Goal: Transaction & Acquisition: Purchase product/service

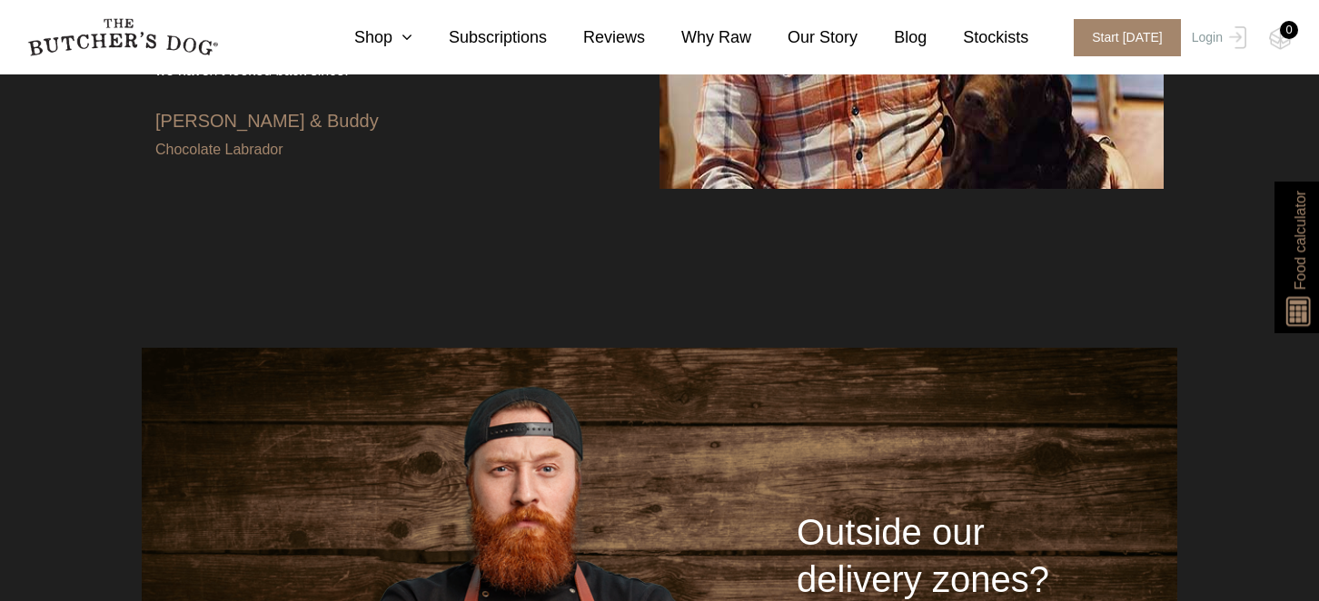
scroll to position [4017, 0]
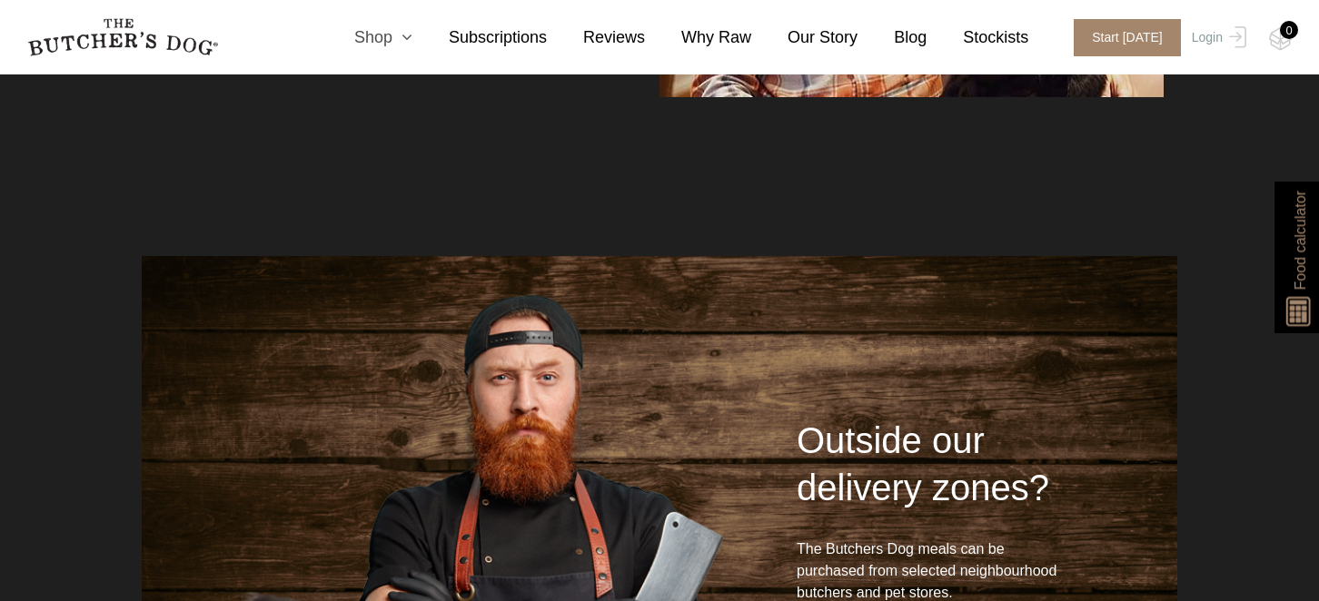
click at [397, 42] on icon at bounding box center [402, 37] width 20 height 16
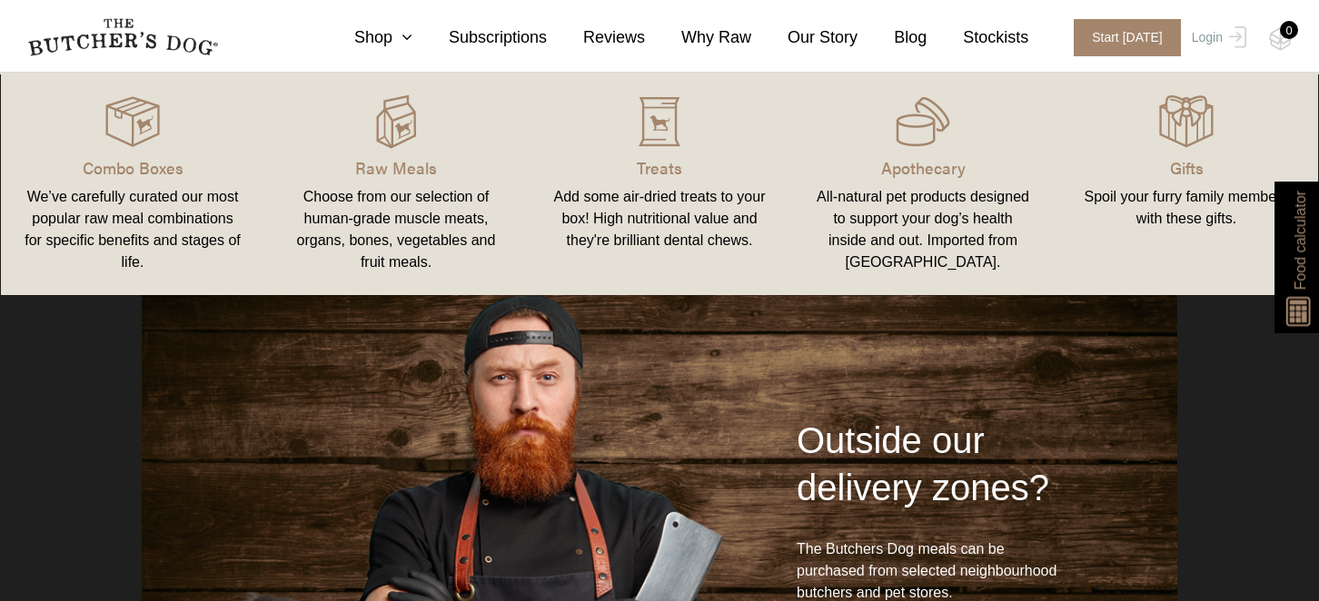
drag, startPoint x: 266, startPoint y: 147, endPoint x: 284, endPoint y: 142, distance: 19.0
click at [403, 129] on img at bounding box center [396, 121] width 55 height 55
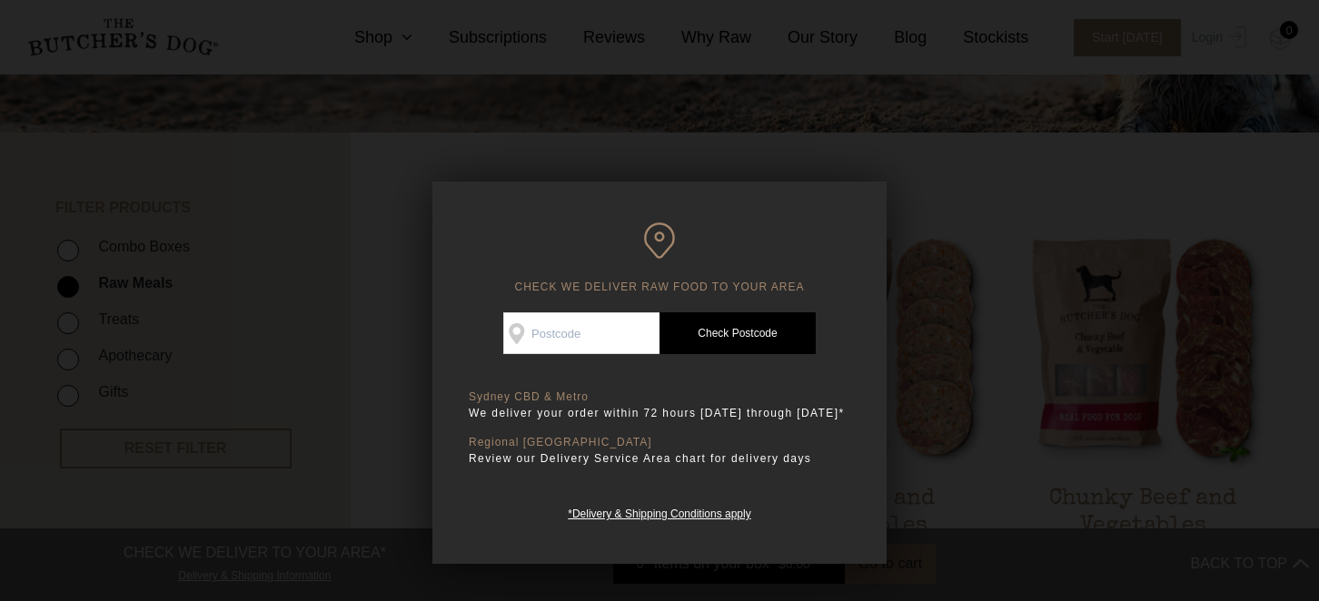
scroll to position [337, 0]
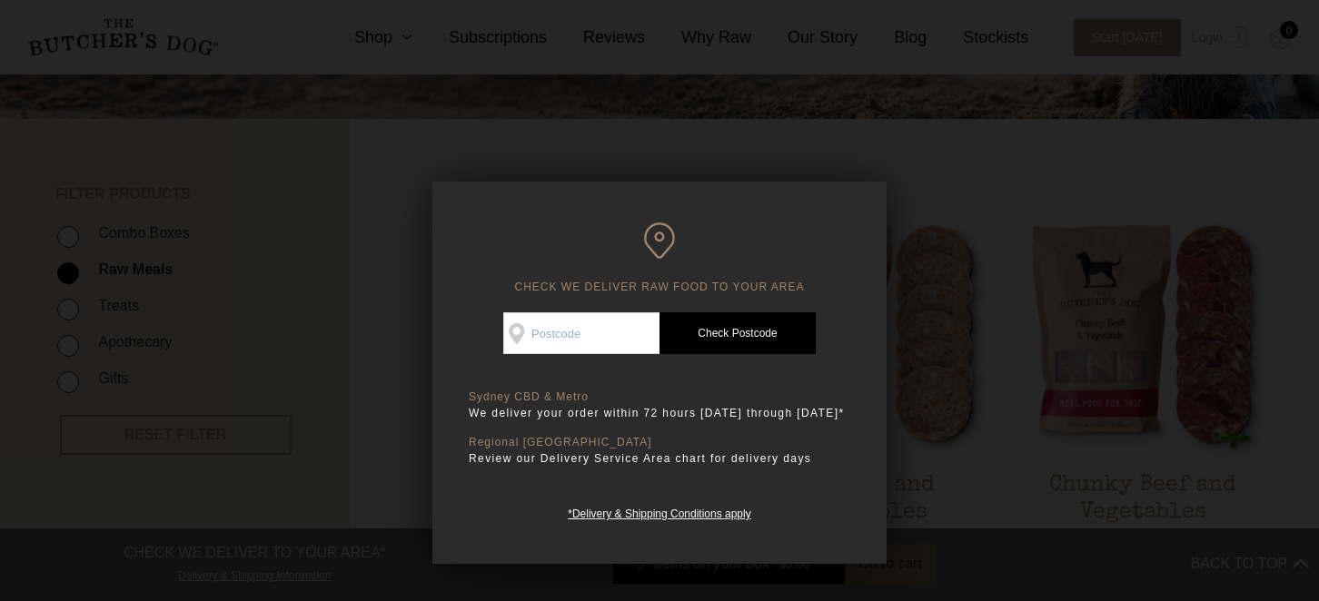
click at [573, 334] on input "Check Availability At" at bounding box center [581, 334] width 156 height 42
type input "2103"
click at [721, 348] on link "Check Postcode" at bounding box center [738, 334] width 156 height 42
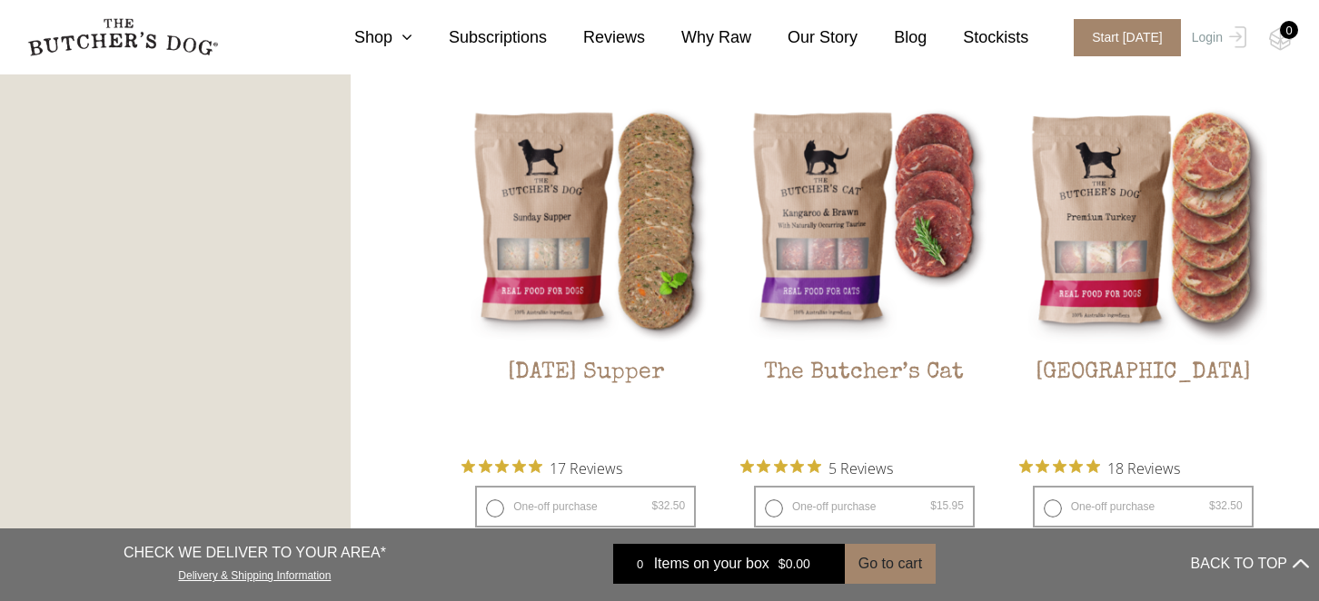
scroll to position [2327, 0]
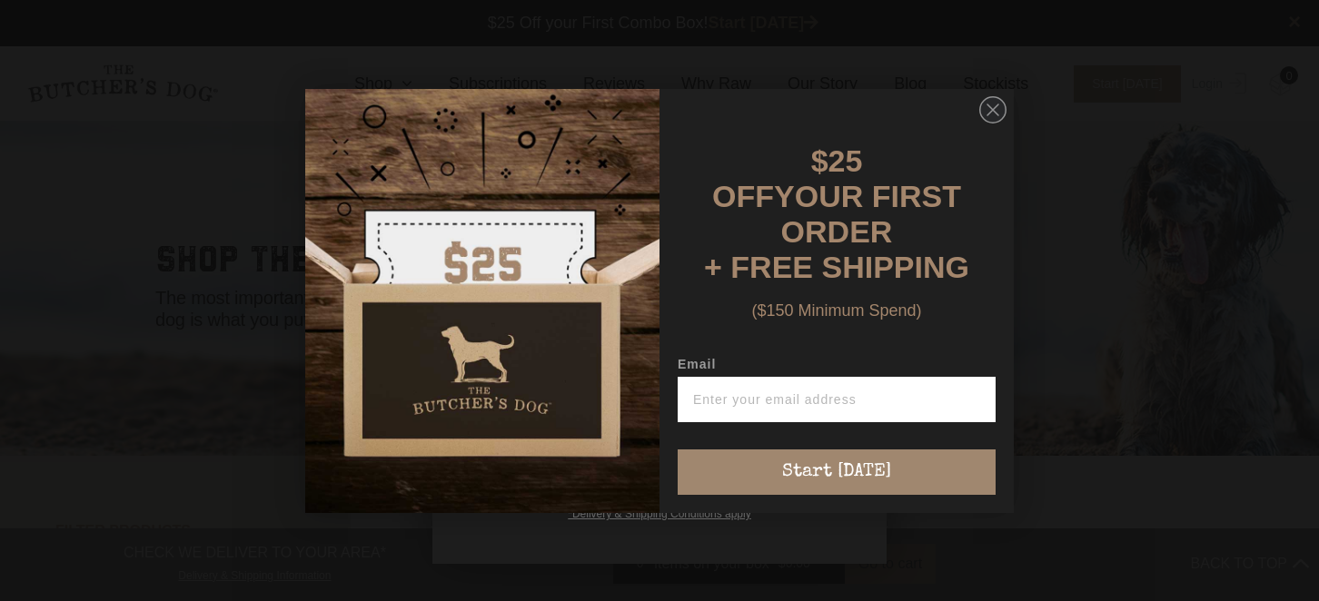
scroll to position [1, 0]
click at [988, 122] on circle "Close dialog" at bounding box center [993, 109] width 26 height 26
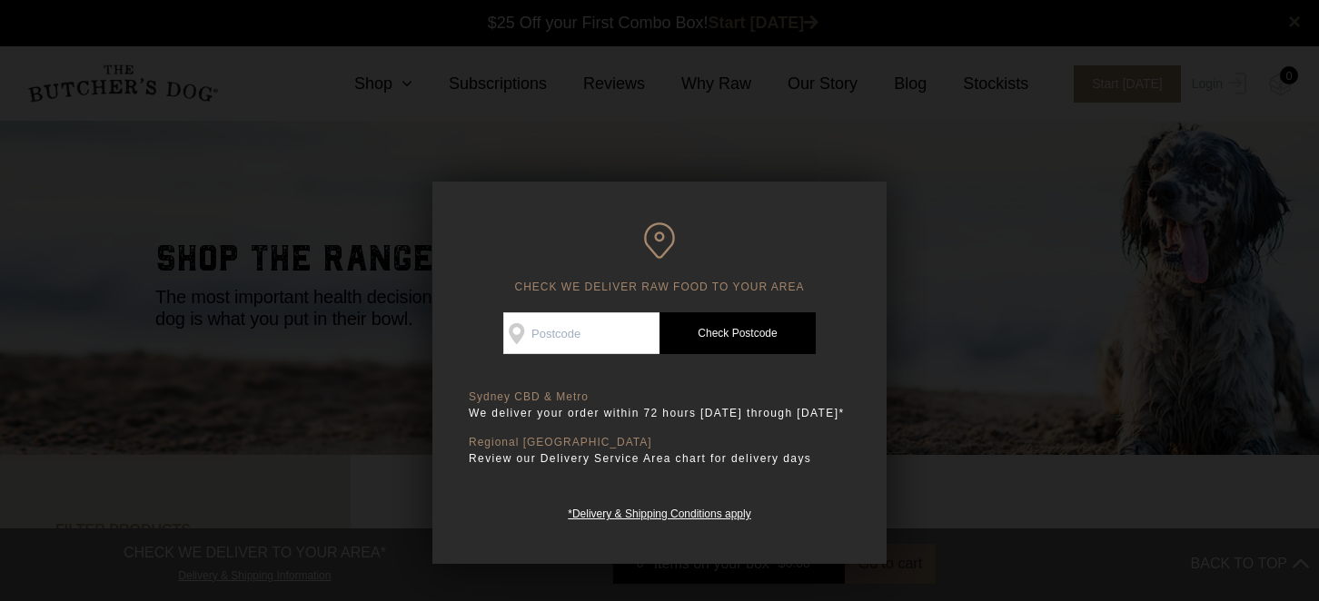
click at [535, 334] on input "Check Availability At" at bounding box center [581, 334] width 156 height 42
type input "2103"
click at [720, 332] on link "Check Postcode" at bounding box center [738, 334] width 156 height 42
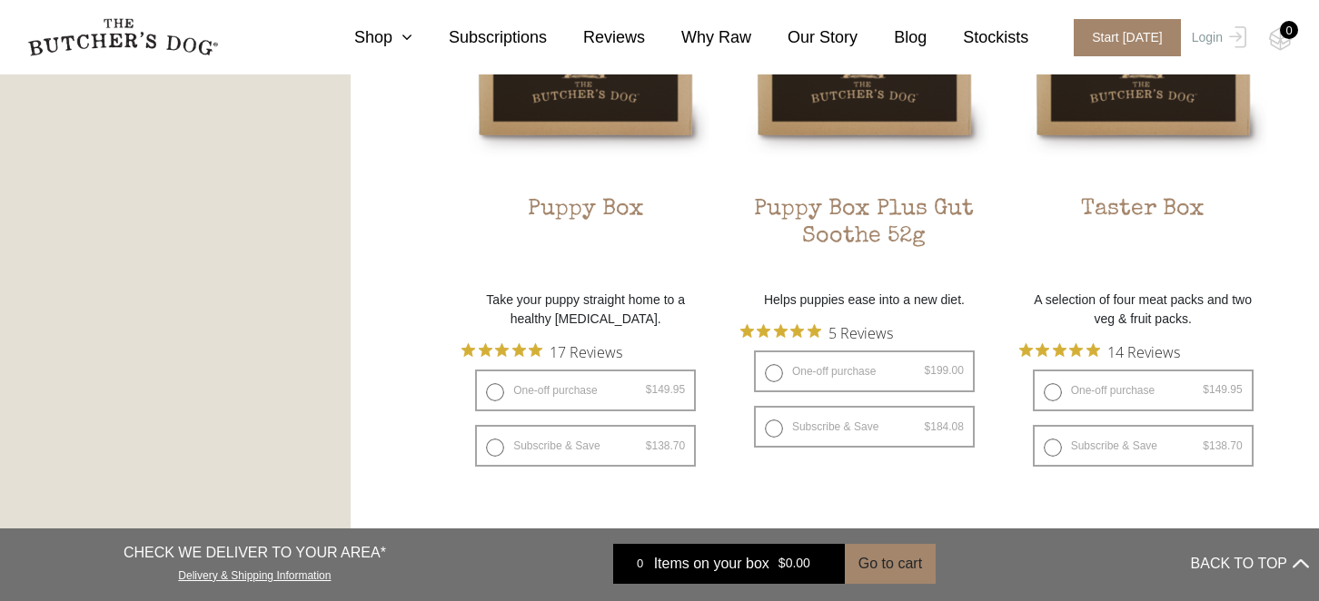
scroll to position [1223, 0]
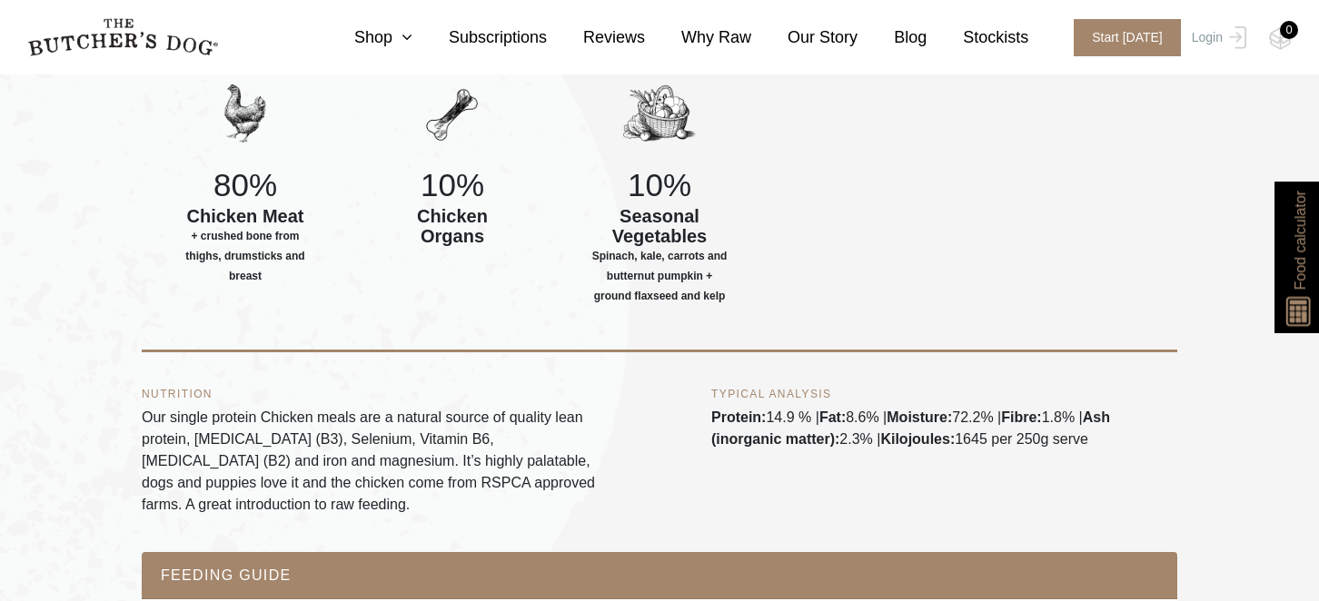
scroll to position [785, 0]
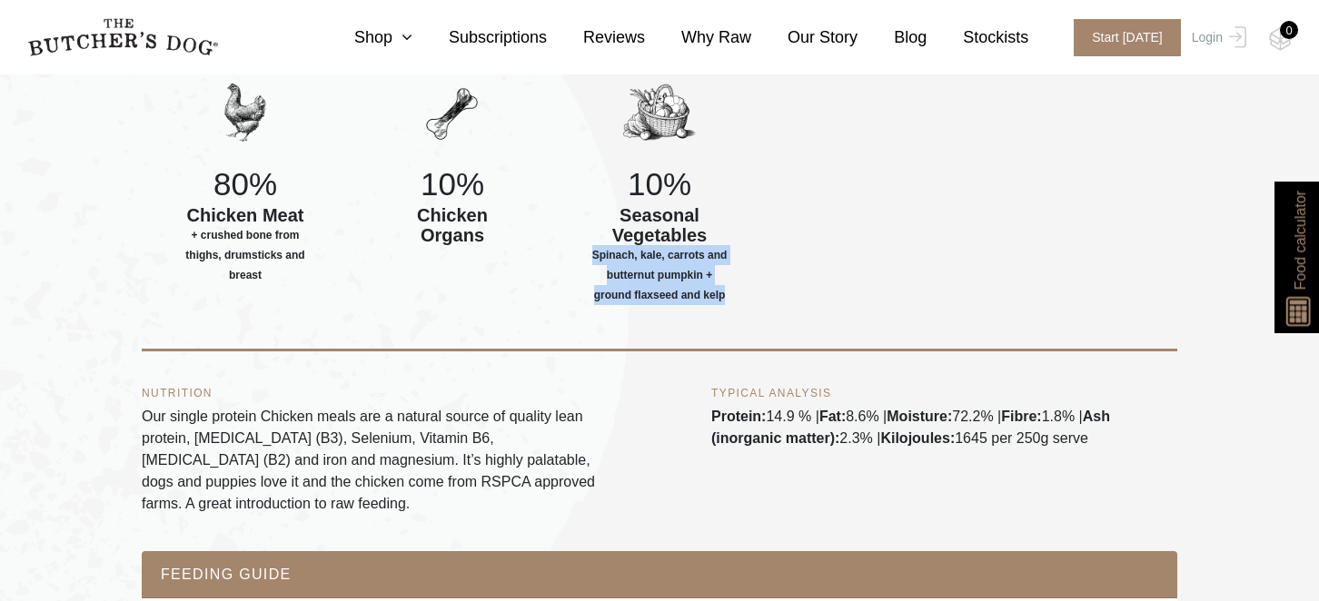
drag, startPoint x: 598, startPoint y: 246, endPoint x: 735, endPoint y: 298, distance: 146.6
click at [736, 298] on div "10% Seasonal Vegetables Spinach, kale, carrots and butternut pumpkin + ground f…" at bounding box center [659, 194] width 207 height 236
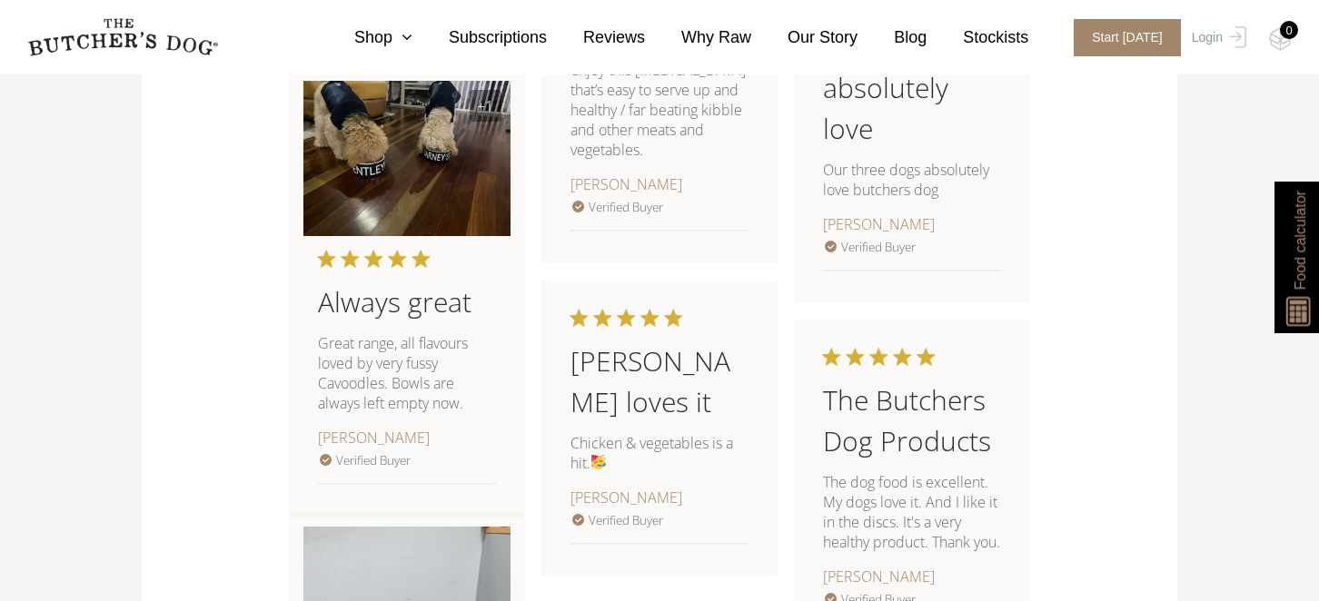
scroll to position [2468, 0]
